Goal: Task Accomplishment & Management: Use online tool/utility

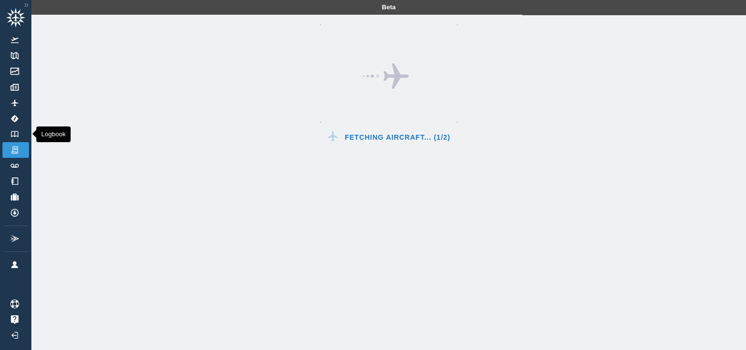
click at [12, 139] on link "Logbook" at bounding box center [15, 135] width 26 height 16
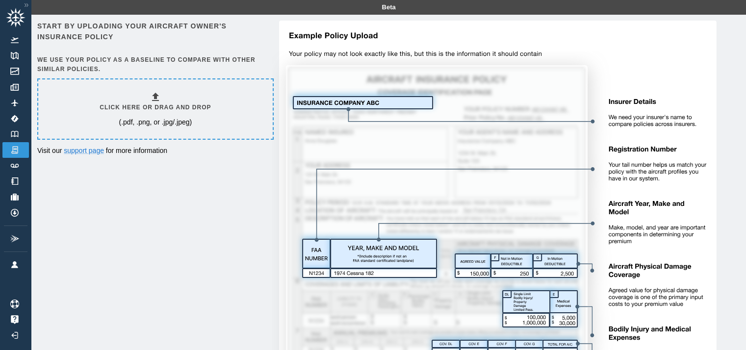
click at [138, 88] on div "Click here or drag and drop (.pdf, .png, or .jpg/.jpeg)" at bounding box center [155, 108] width 234 height 59
click at [21, 135] on link "Logbook" at bounding box center [15, 135] width 26 height 16
